Goal: Task Accomplishment & Management: Manage account settings

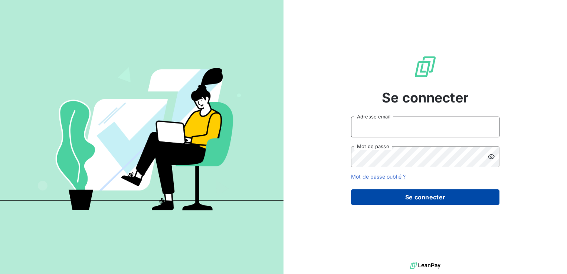
type input "[EMAIL_ADDRESS][DOMAIN_NAME]"
click at [417, 197] on button "Se connecter" at bounding box center [425, 197] width 148 height 16
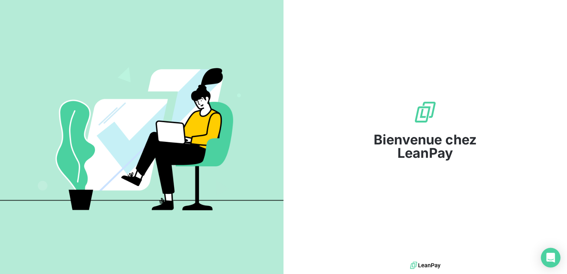
click at [548, 257] on icon "Open Intercom Messenger" at bounding box center [550, 258] width 9 height 10
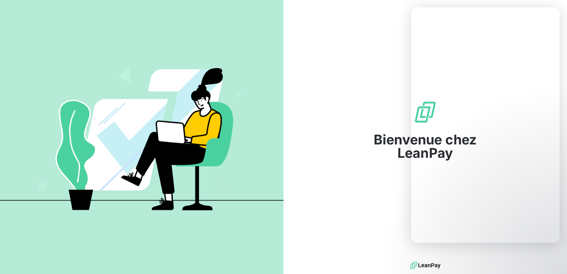
click at [360, 200] on div "Bienvenue chez LeanPay" at bounding box center [425, 130] width 148 height 260
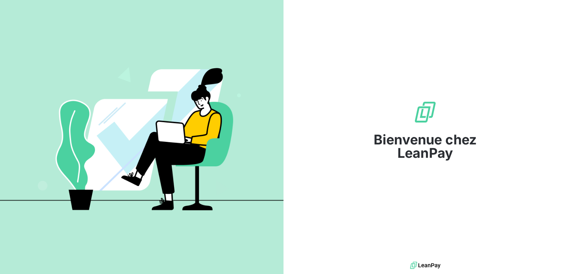
click at [478, 121] on div "Bienvenue chez LeanPay" at bounding box center [425, 129] width 148 height 59
